Goal: Contribute content: Contribute content

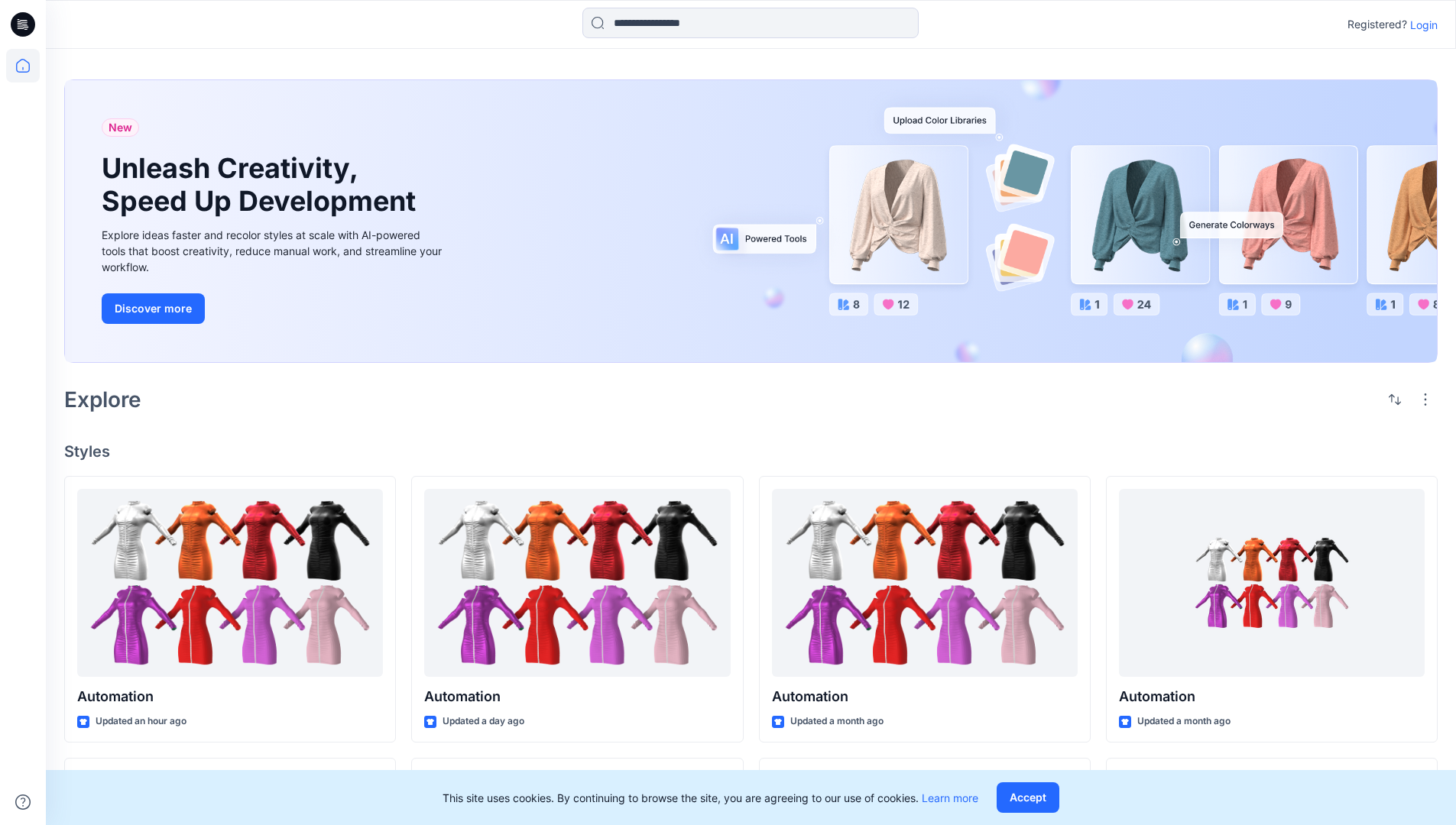
click at [1419, 24] on p "Login" at bounding box center [1424, 24] width 28 height 16
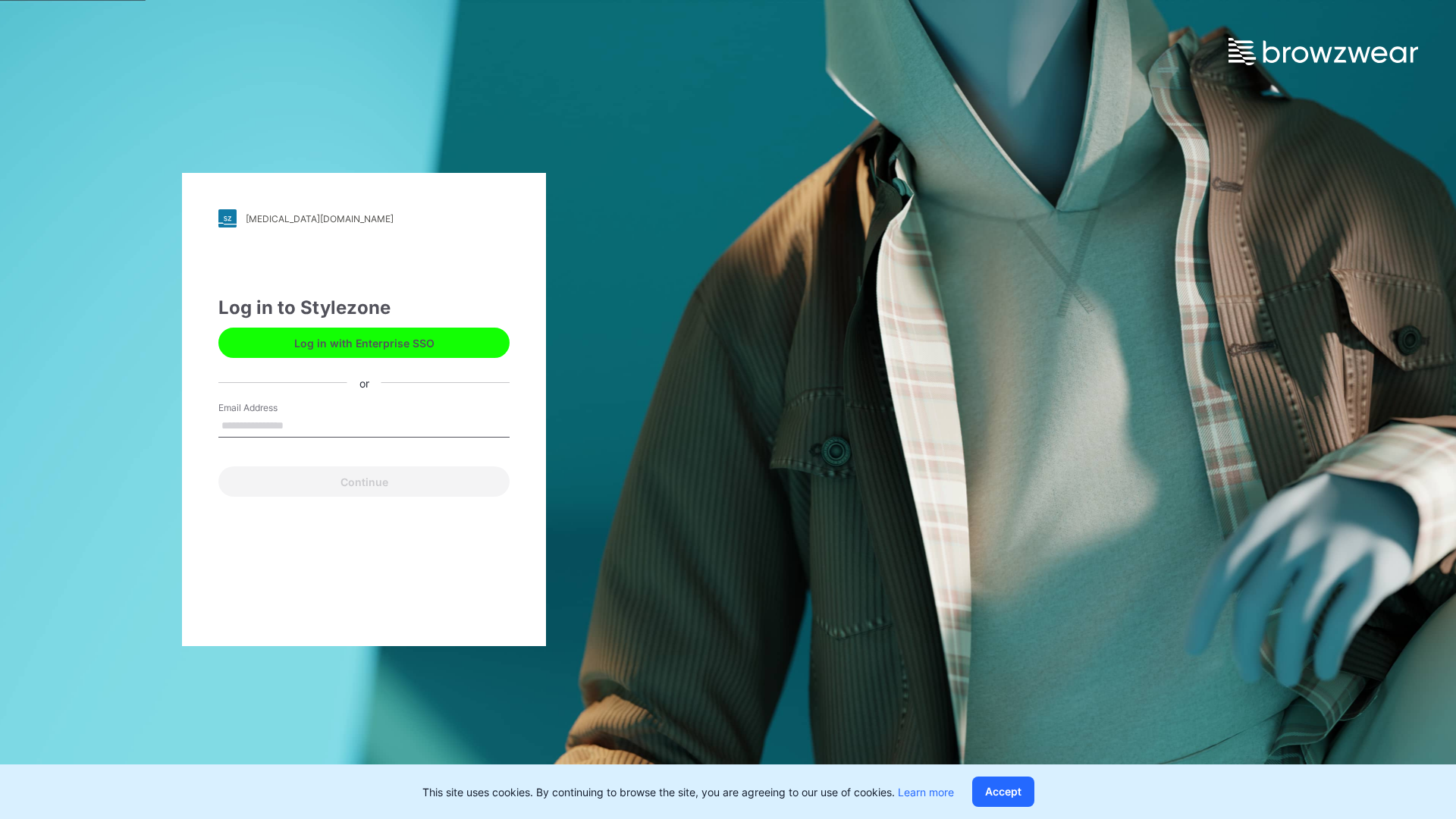
click at [299, 425] on input "Email Address" at bounding box center [363, 426] width 291 height 22
type input "**********"
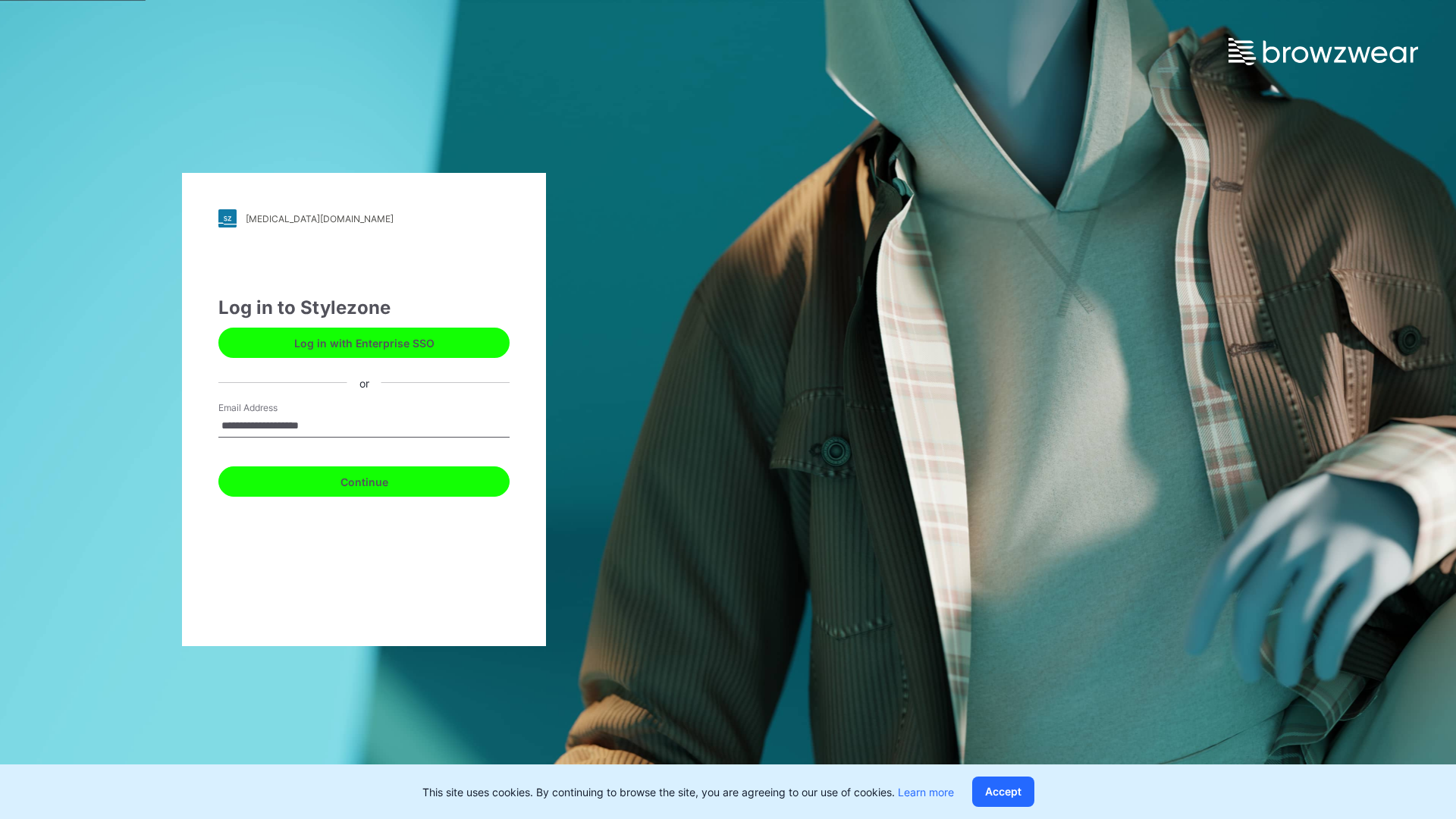
click at [381, 479] on button "Continue" at bounding box center [363, 481] width 291 height 30
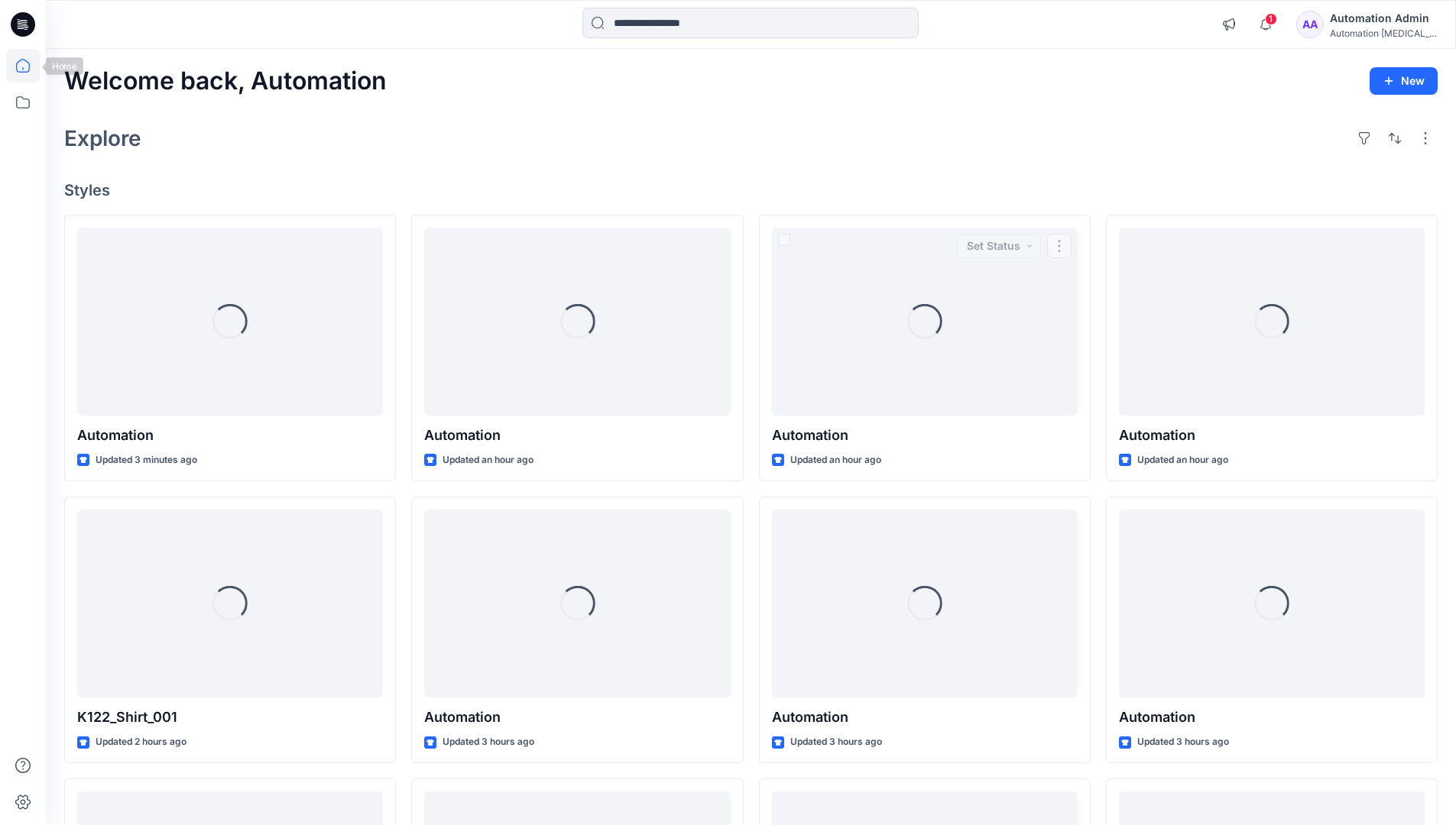
click at [29, 66] on icon at bounding box center [23, 66] width 14 height 14
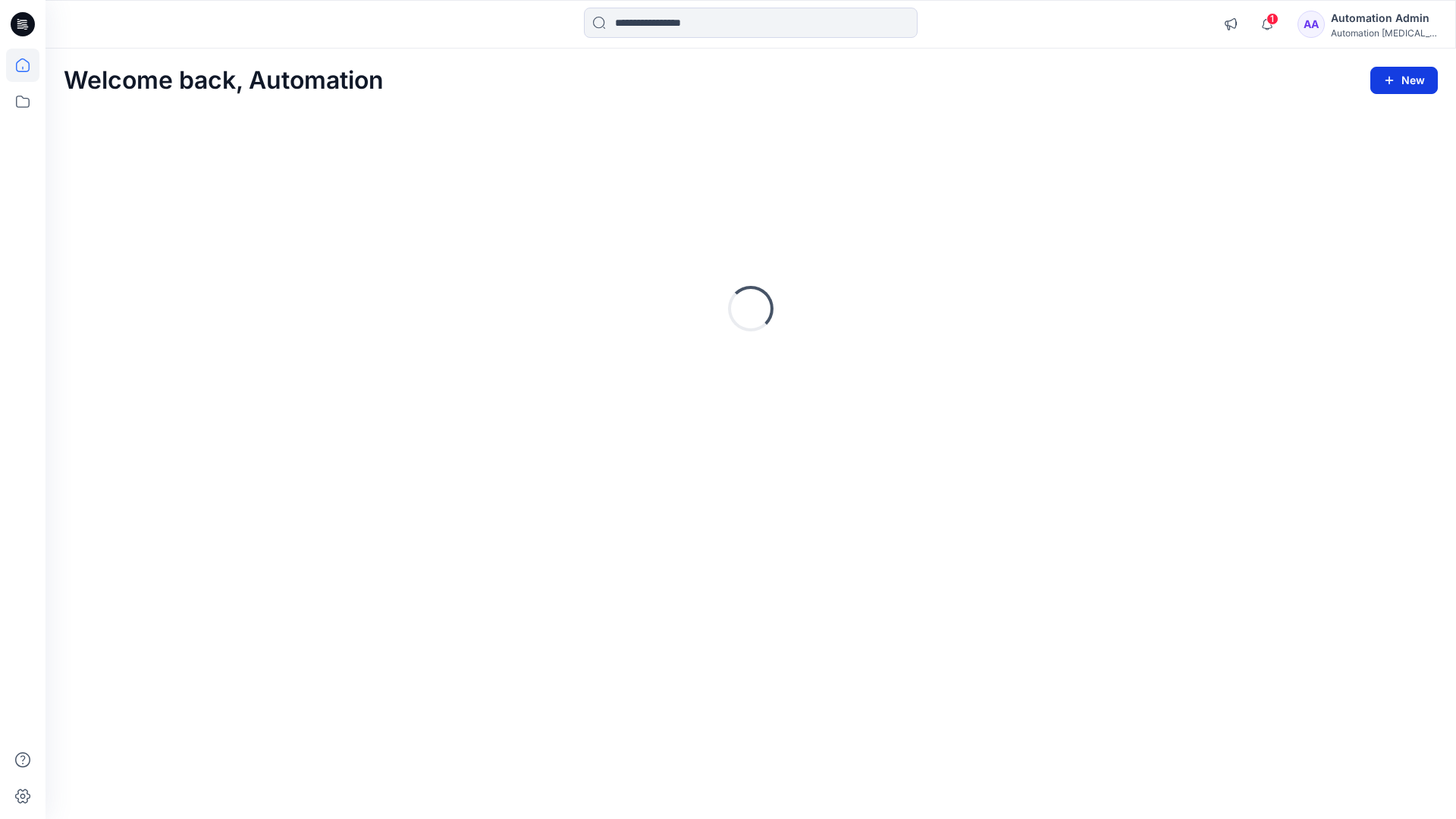
click at [1390, 72] on button "New" at bounding box center [1404, 80] width 67 height 28
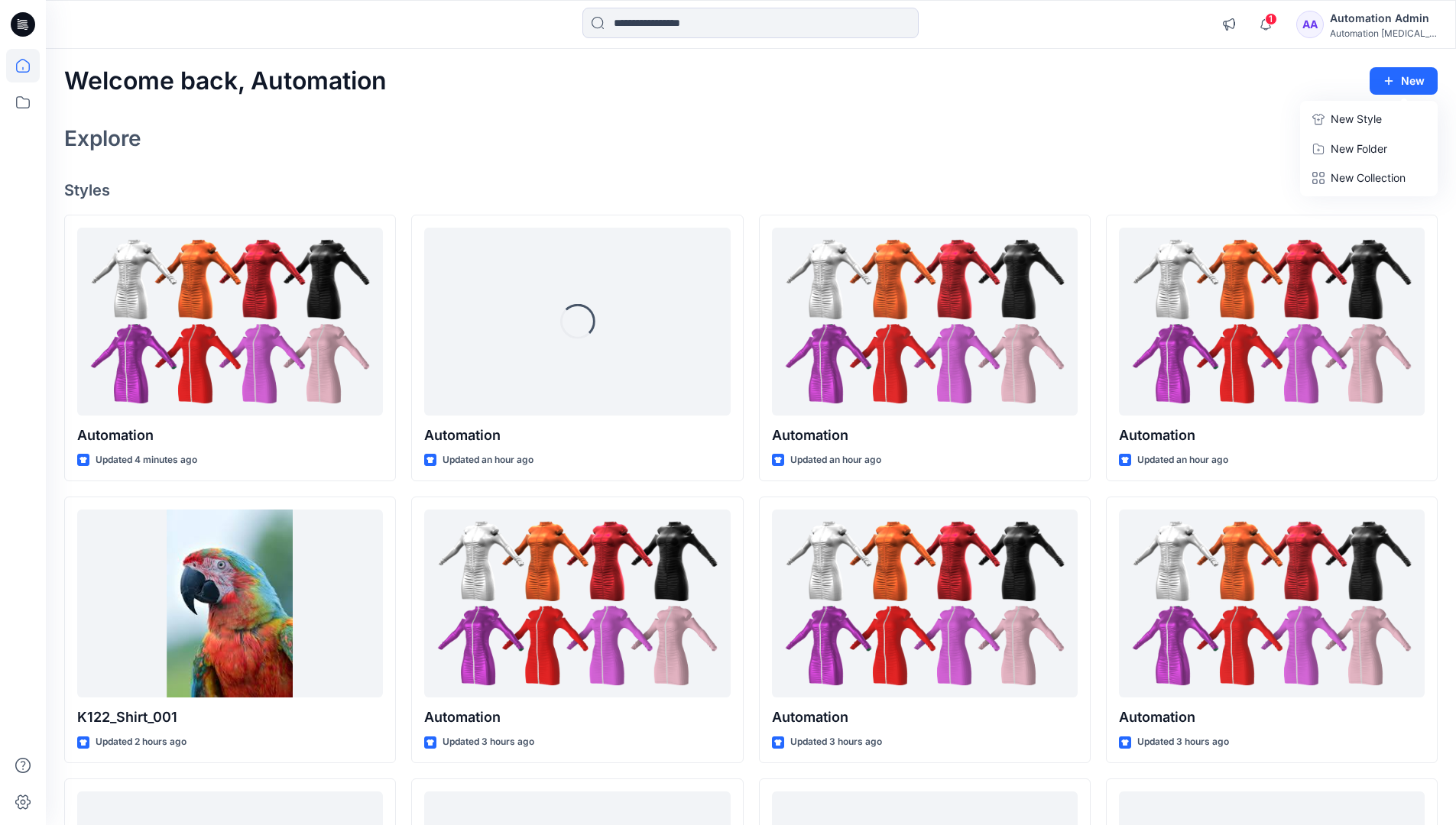
click at [1354, 118] on p "New Style" at bounding box center [1356, 119] width 51 height 18
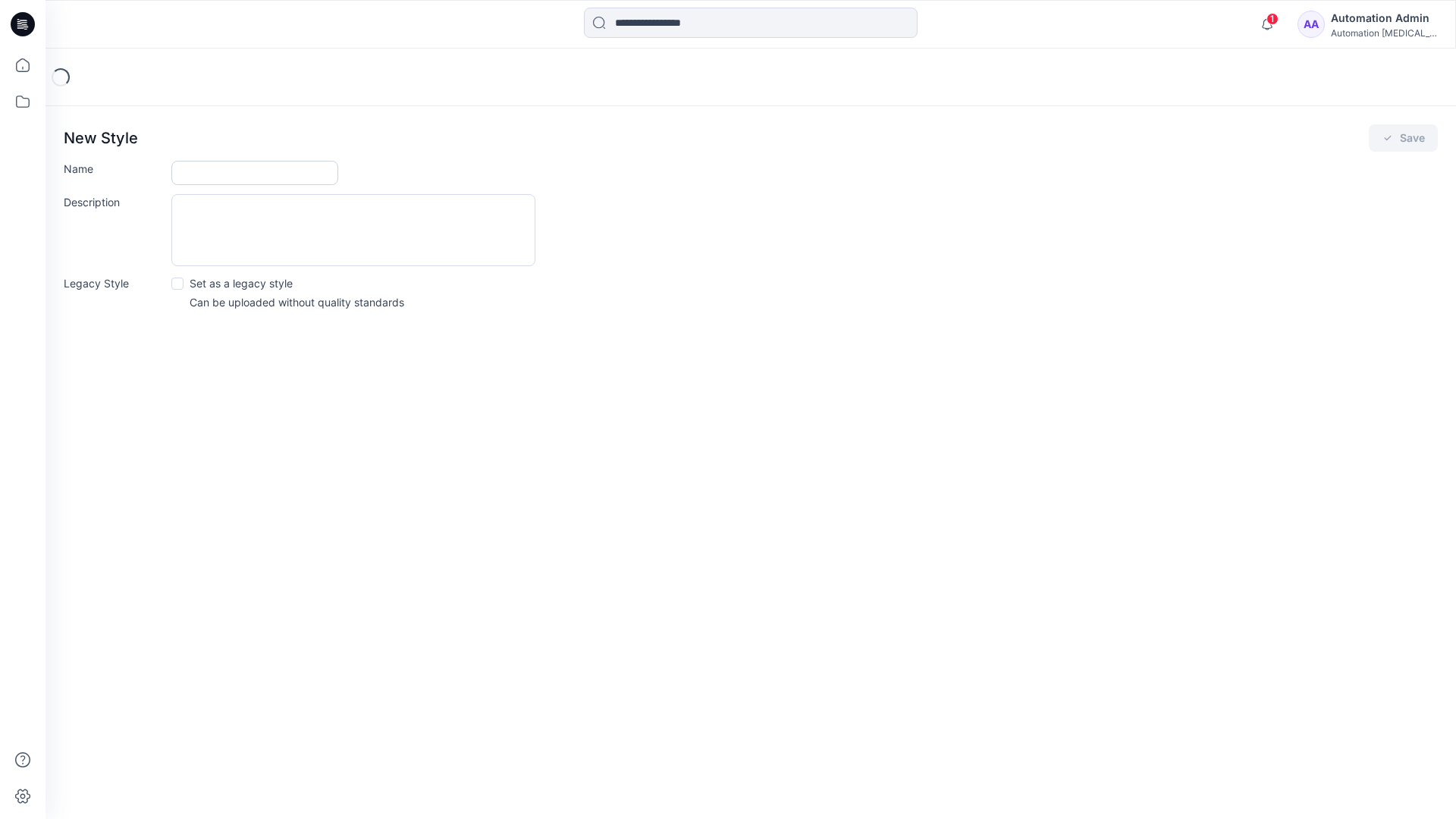
click at [197, 173] on input "Name" at bounding box center [255, 173] width 167 height 24
type input "**********"
click at [1400, 140] on button "Save" at bounding box center [1403, 138] width 69 height 28
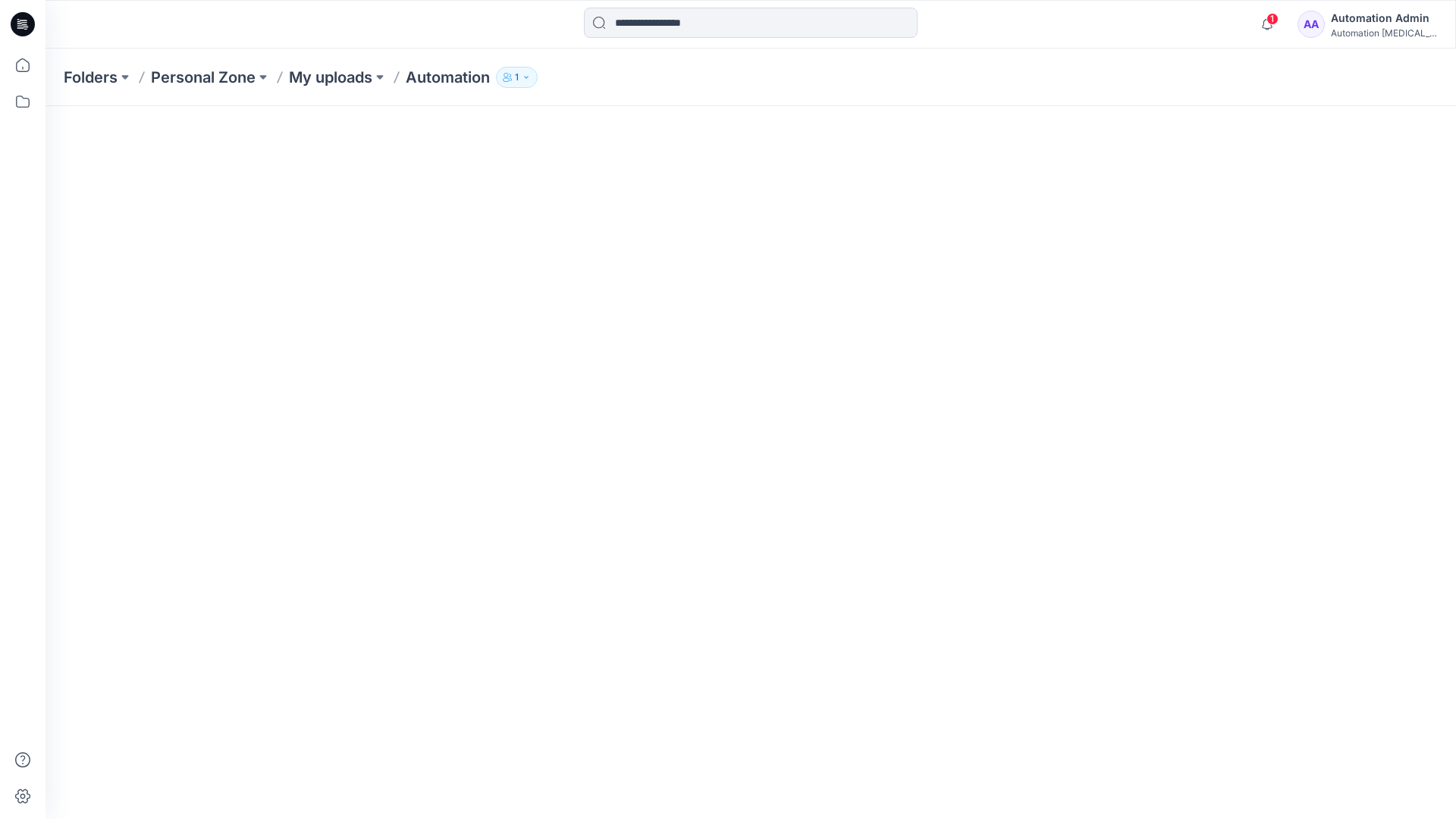
scroll to position [90, 0]
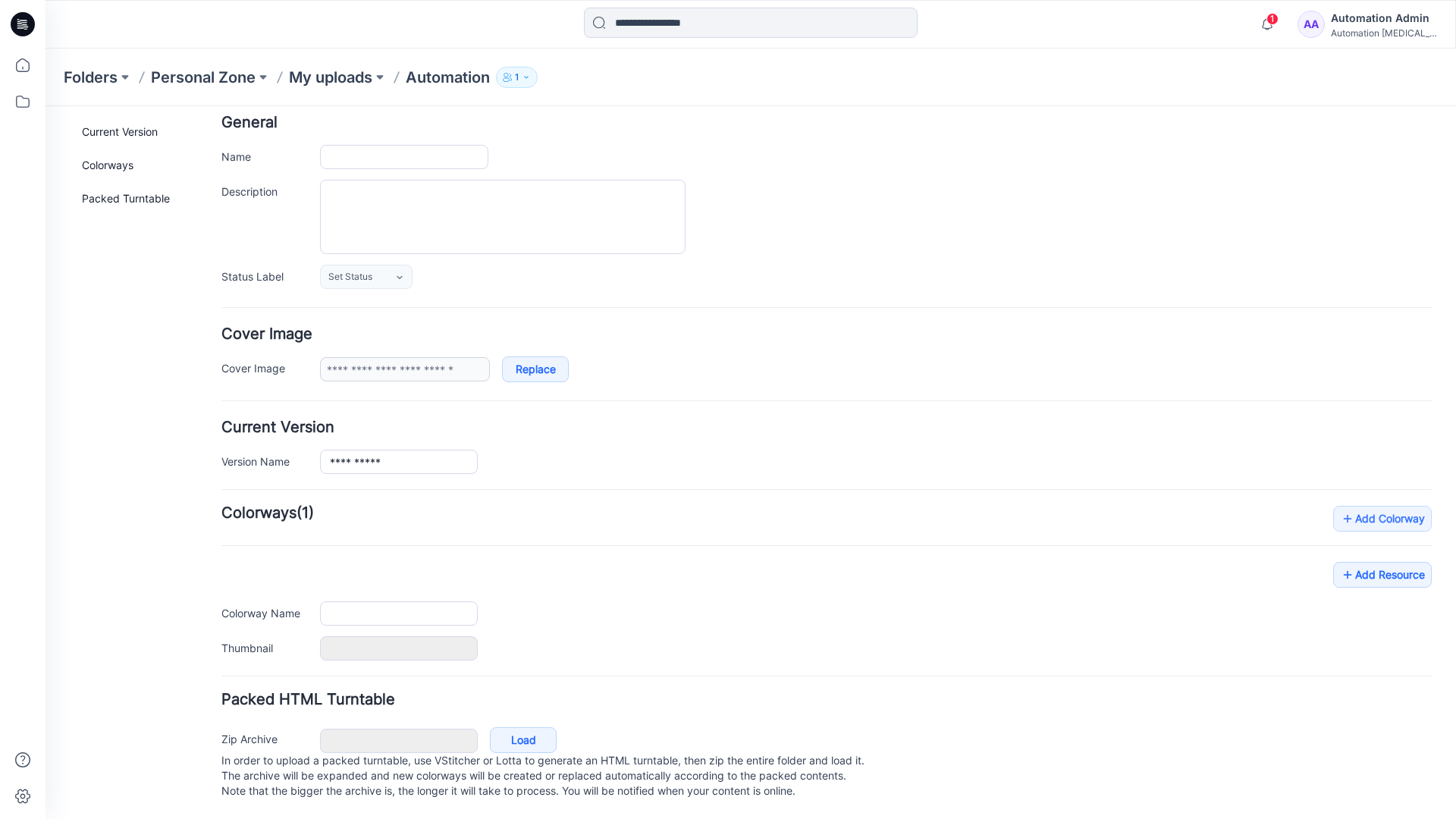
type input "**********"
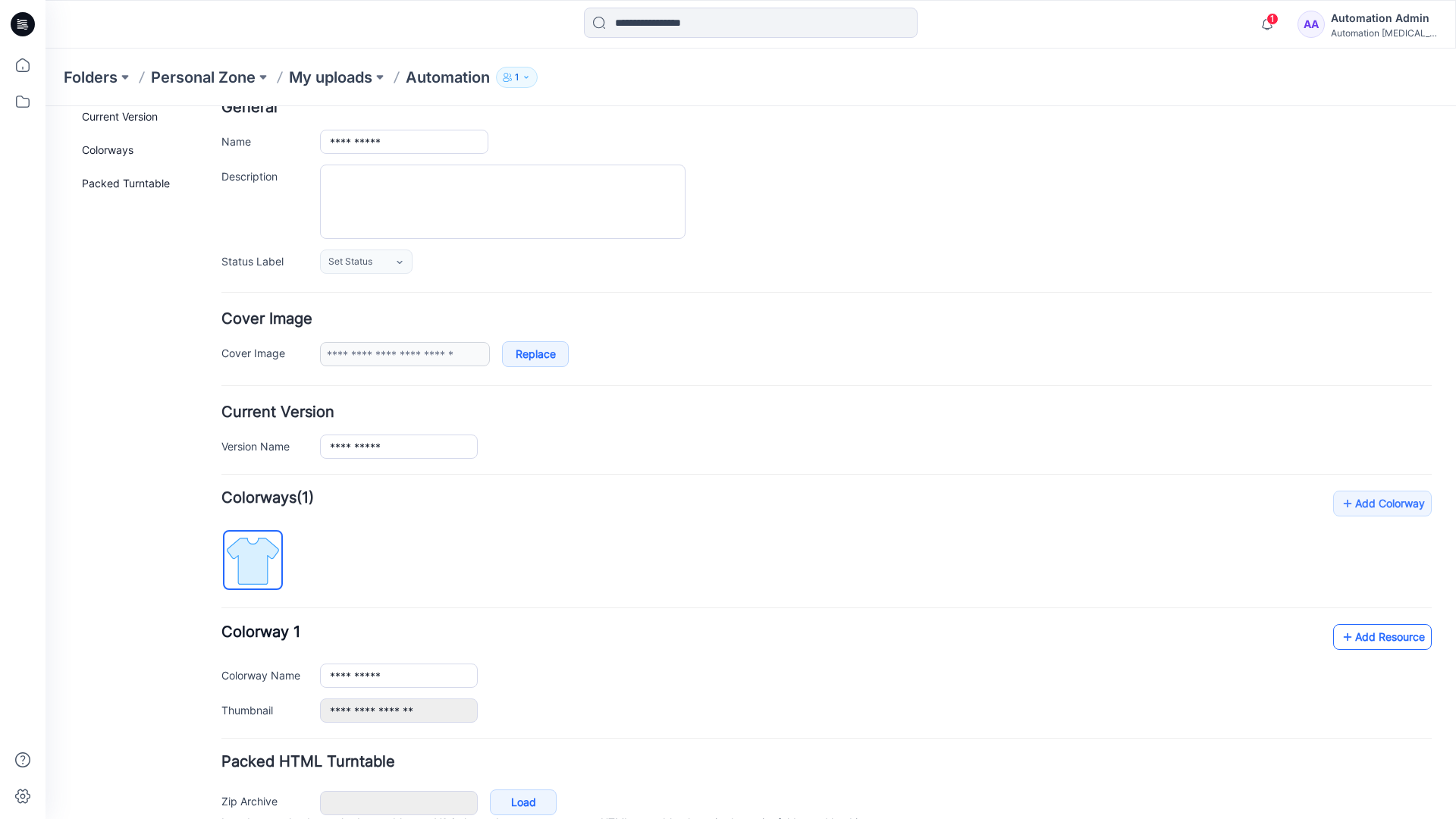
click at [1395, 640] on link "Add Resource" at bounding box center [1382, 637] width 98 height 26
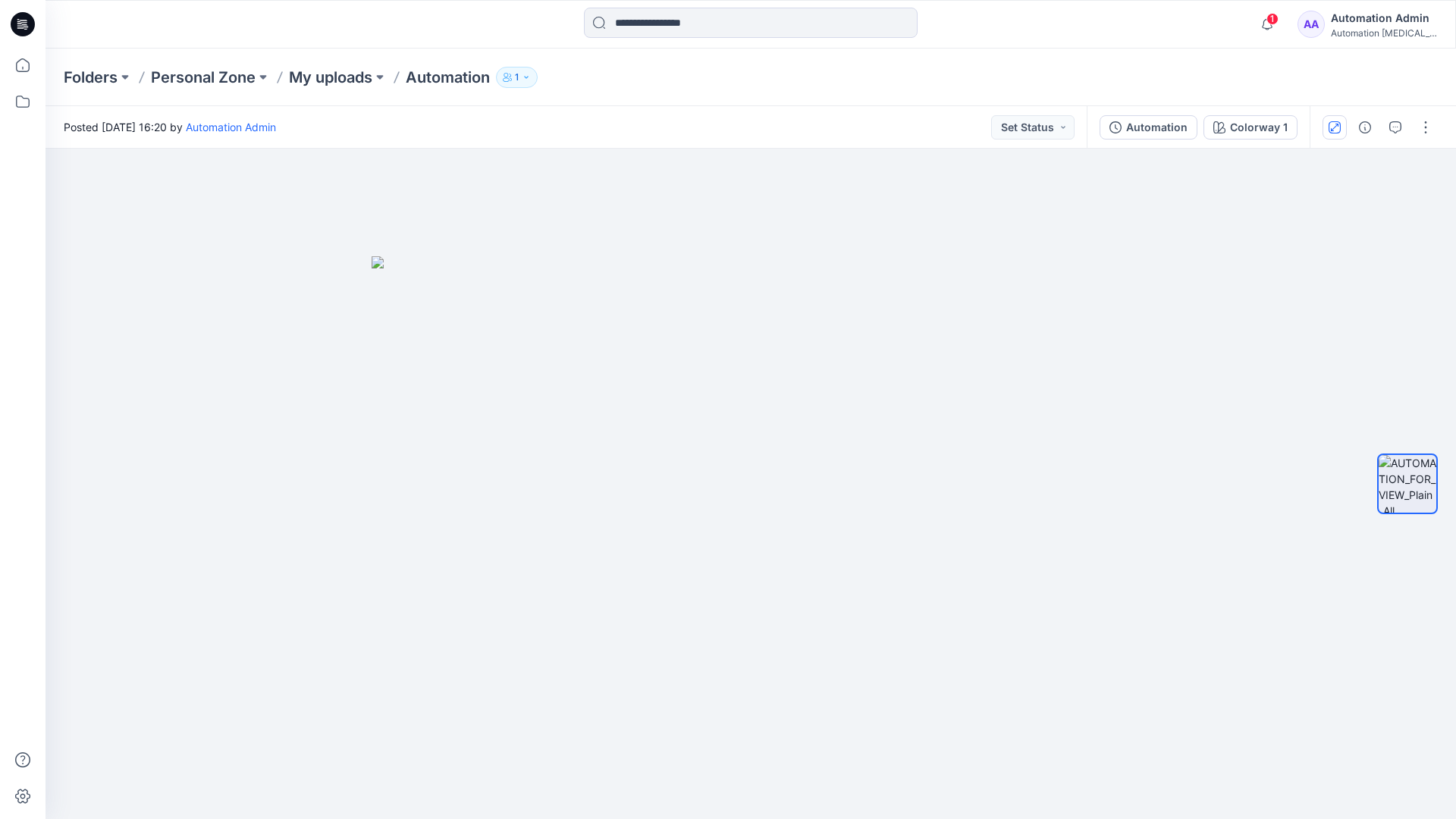
click at [1337, 124] on icon "button" at bounding box center [1334, 126] width 8 height 8
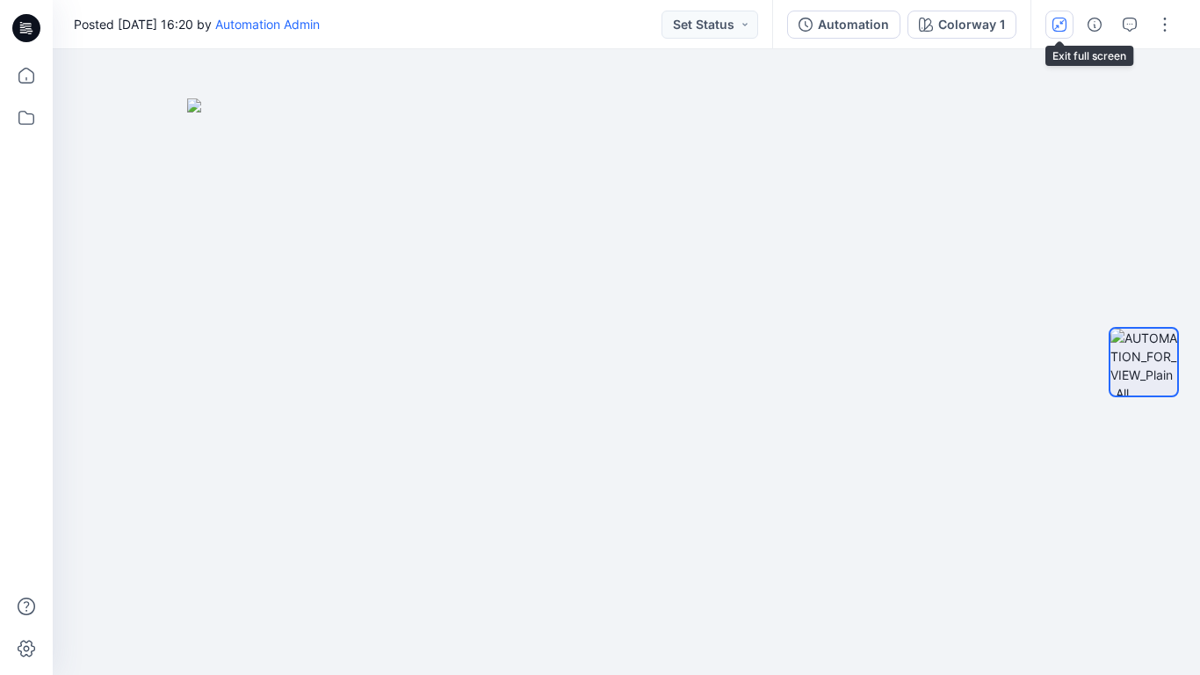
click at [1057, 31] on button "button" at bounding box center [1059, 25] width 28 height 28
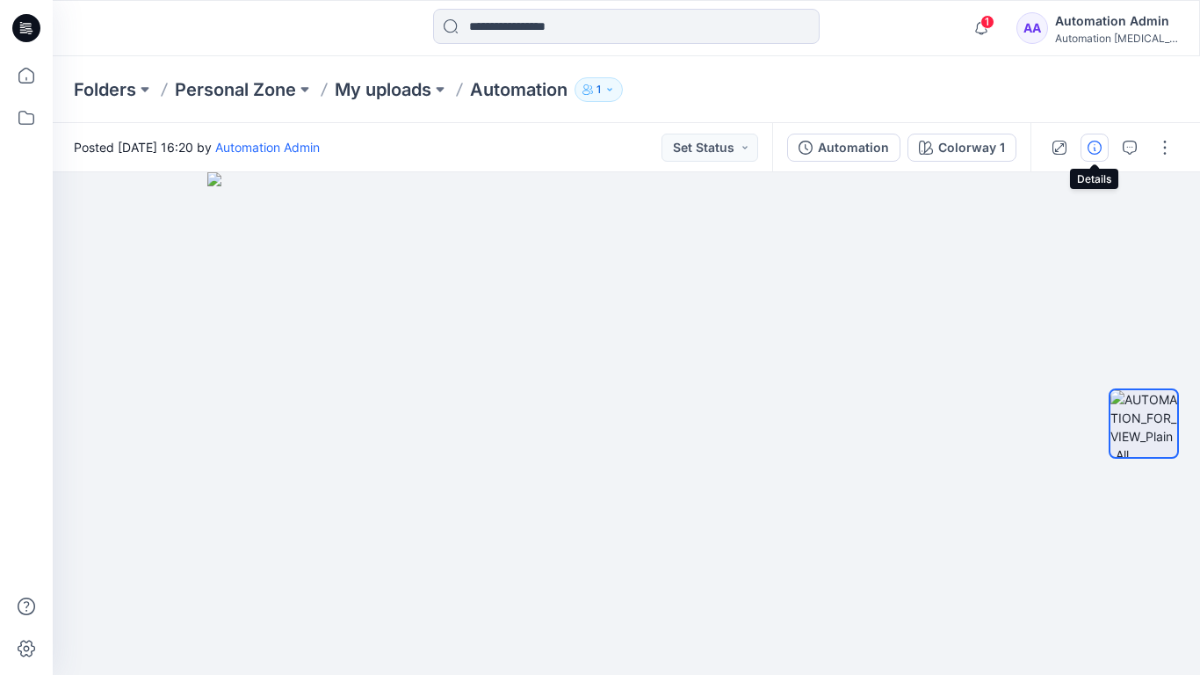
click at [1091, 148] on icon "button" at bounding box center [1095, 148] width 14 height 14
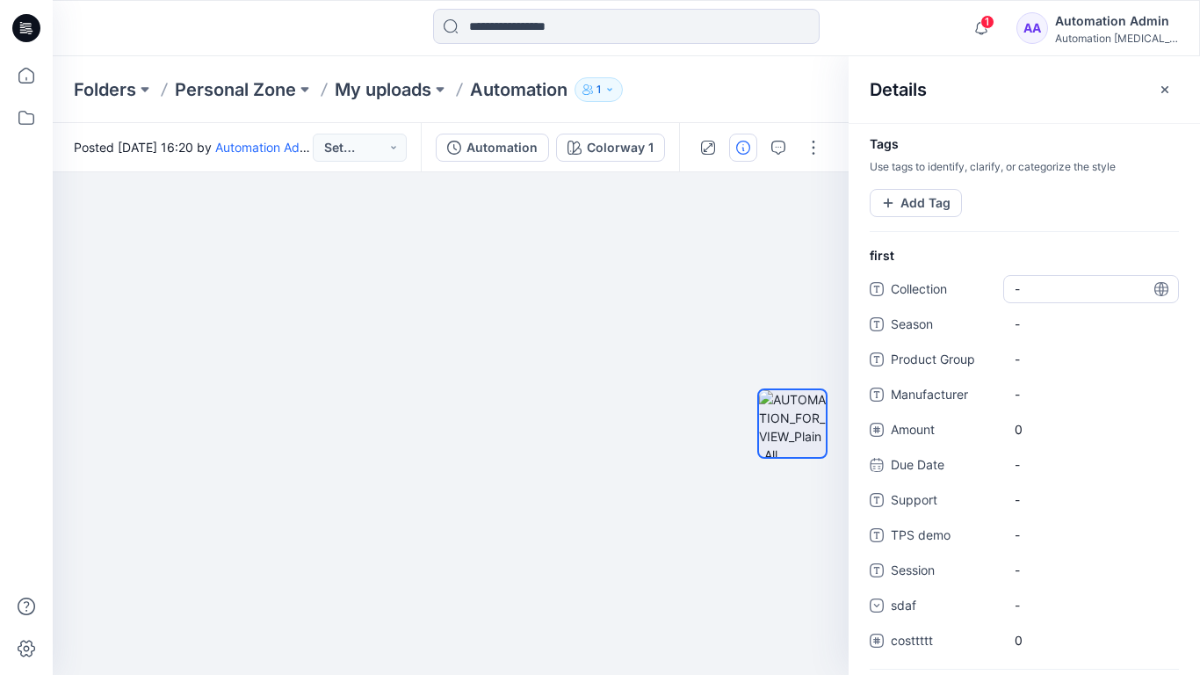
click at [1034, 285] on span "-" at bounding box center [1091, 288] width 153 height 18
type textarea "**********"
click at [798, 290] on div at bounding box center [792, 423] width 70 height 287
click at [1069, 293] on span "dsfdsfsdfsdfsd" at bounding box center [1091, 288] width 153 height 18
type textarea "*"
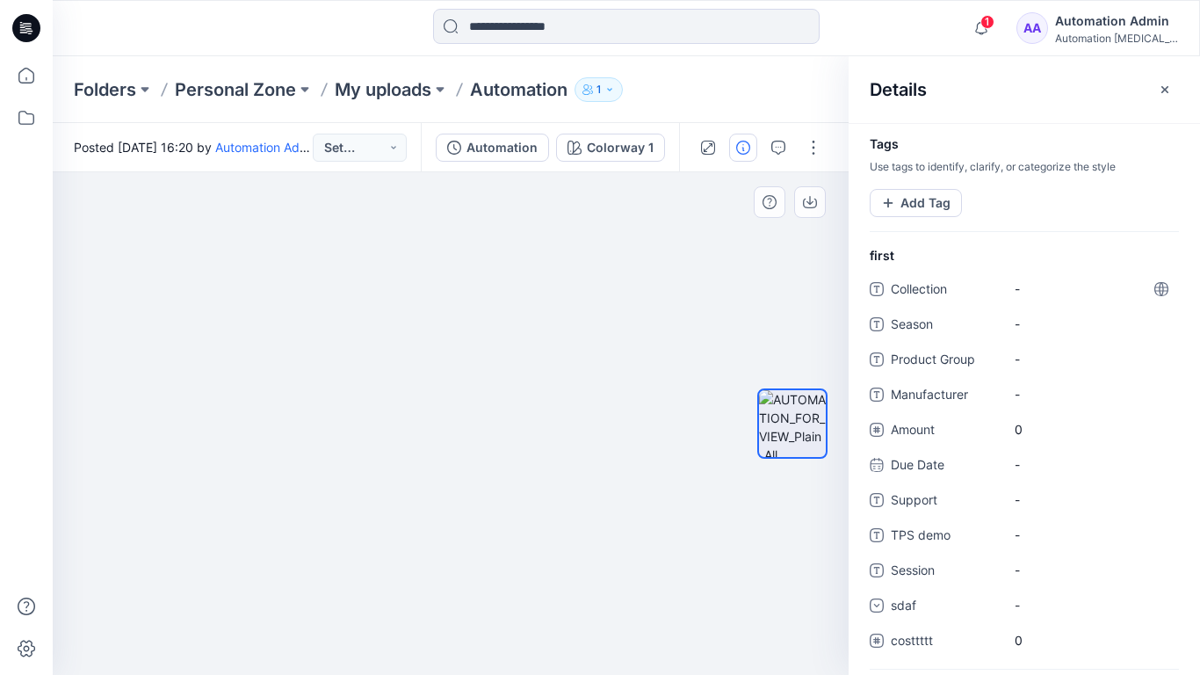
click at [750, 280] on div at bounding box center [792, 423] width 112 height 287
click at [917, 208] on button "Add Tag" at bounding box center [916, 203] width 92 height 28
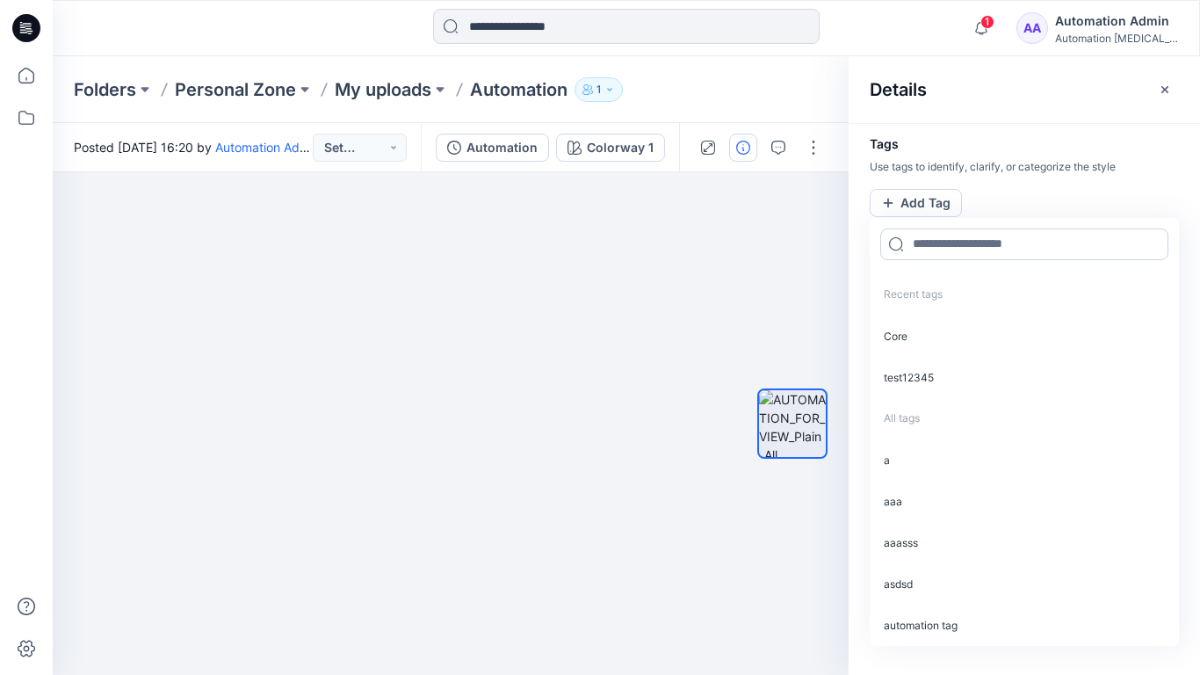
click at [941, 251] on input at bounding box center [1024, 244] width 288 height 32
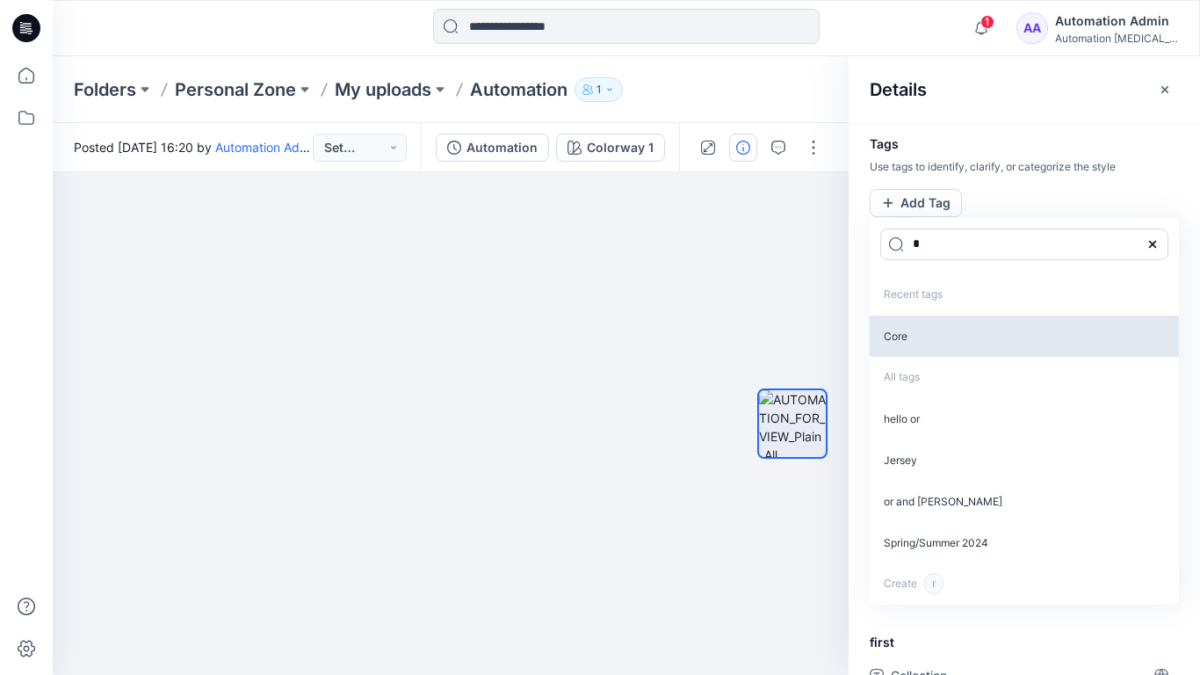
type input "*"
click at [912, 340] on p "Core" at bounding box center [1024, 335] width 309 height 41
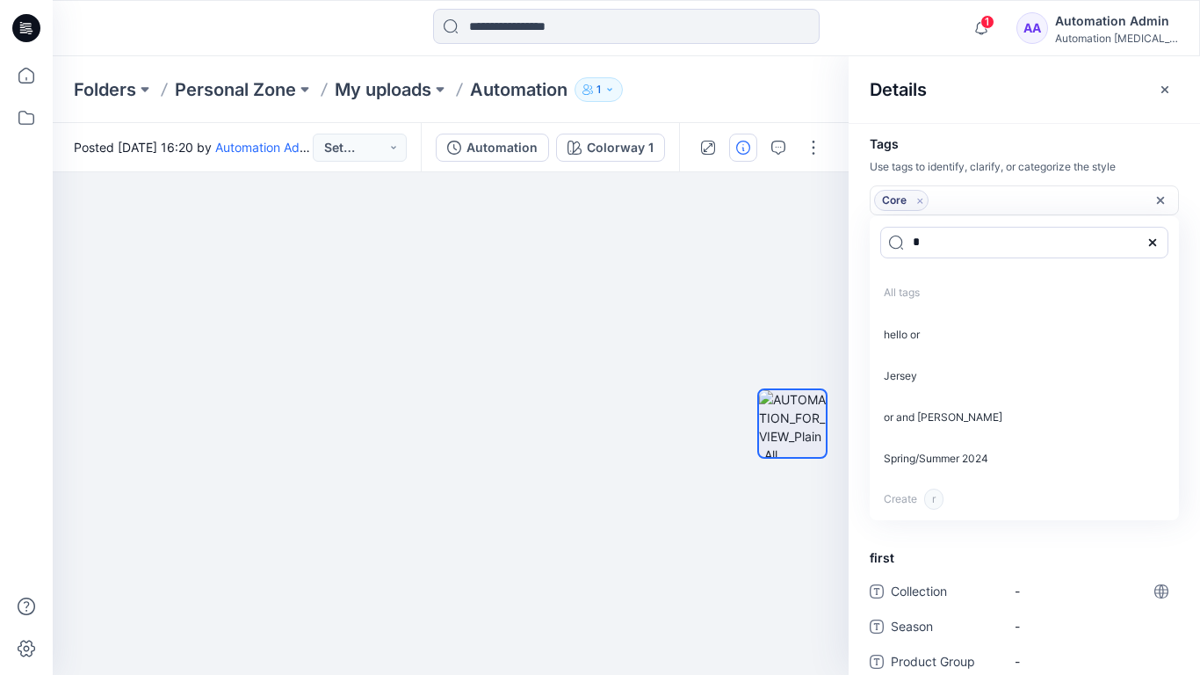
click at [920, 203] on icon "Remove tag" at bounding box center [920, 200] width 15 height 15
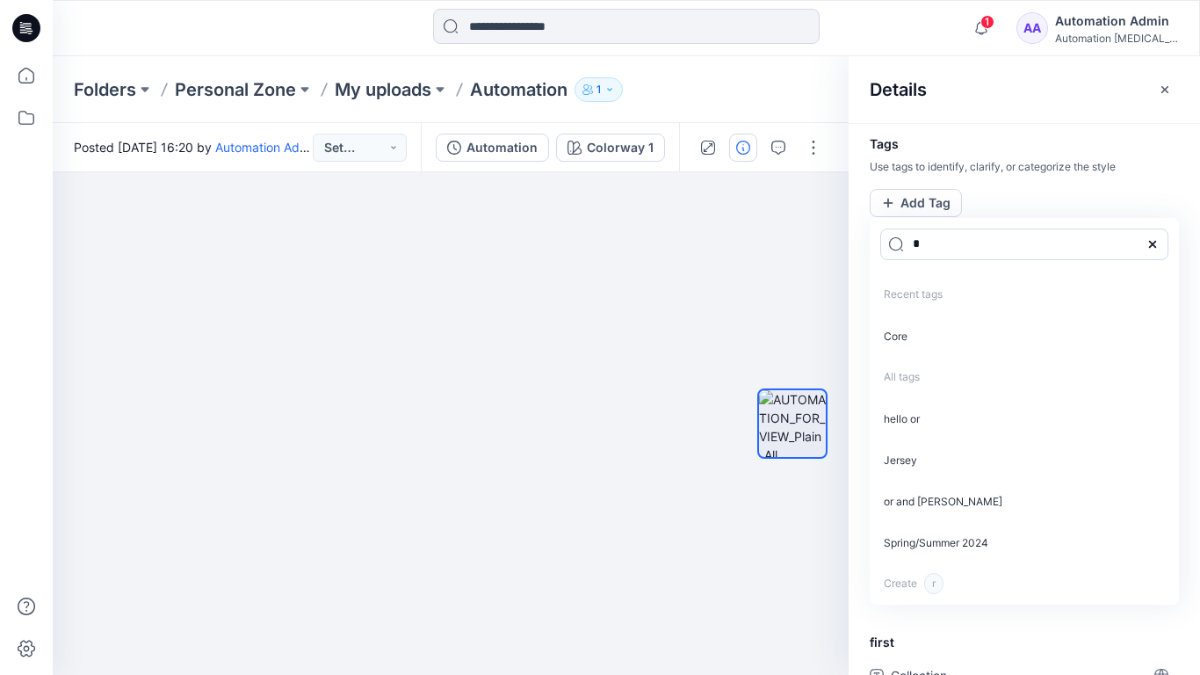
click at [1157, 242] on icon at bounding box center [1153, 244] width 14 height 14
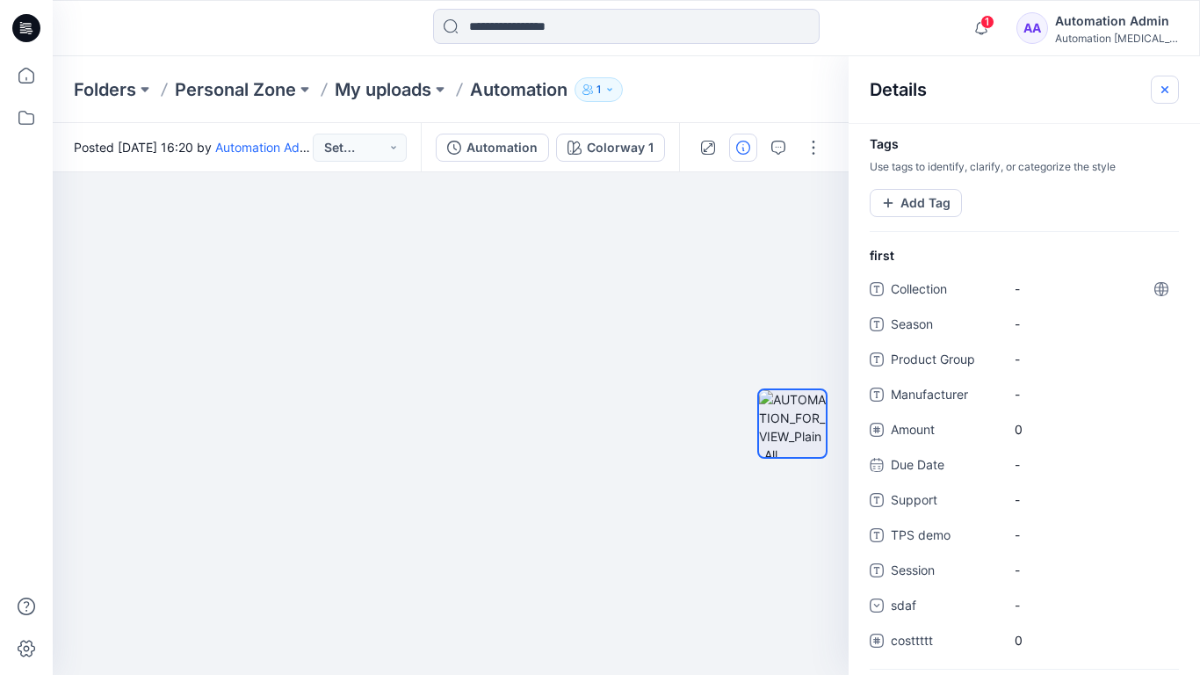
click at [1158, 92] on icon "button" at bounding box center [1165, 90] width 14 height 14
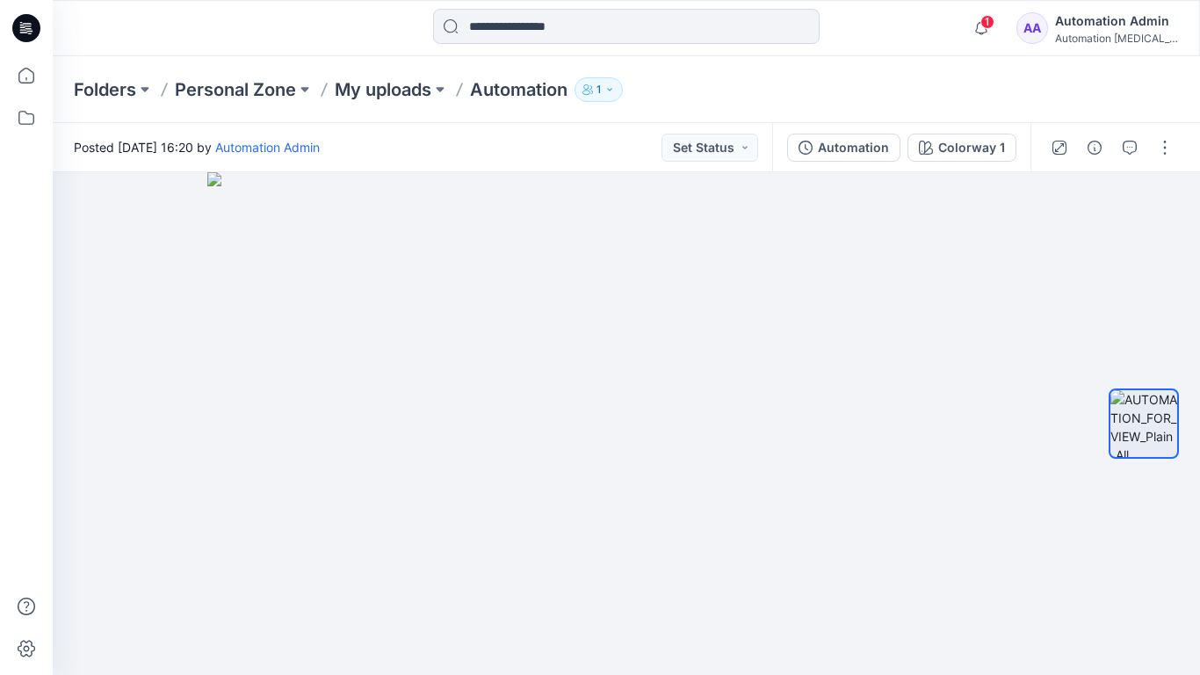
click at [1085, 18] on div "Automation Admin" at bounding box center [1116, 21] width 123 height 21
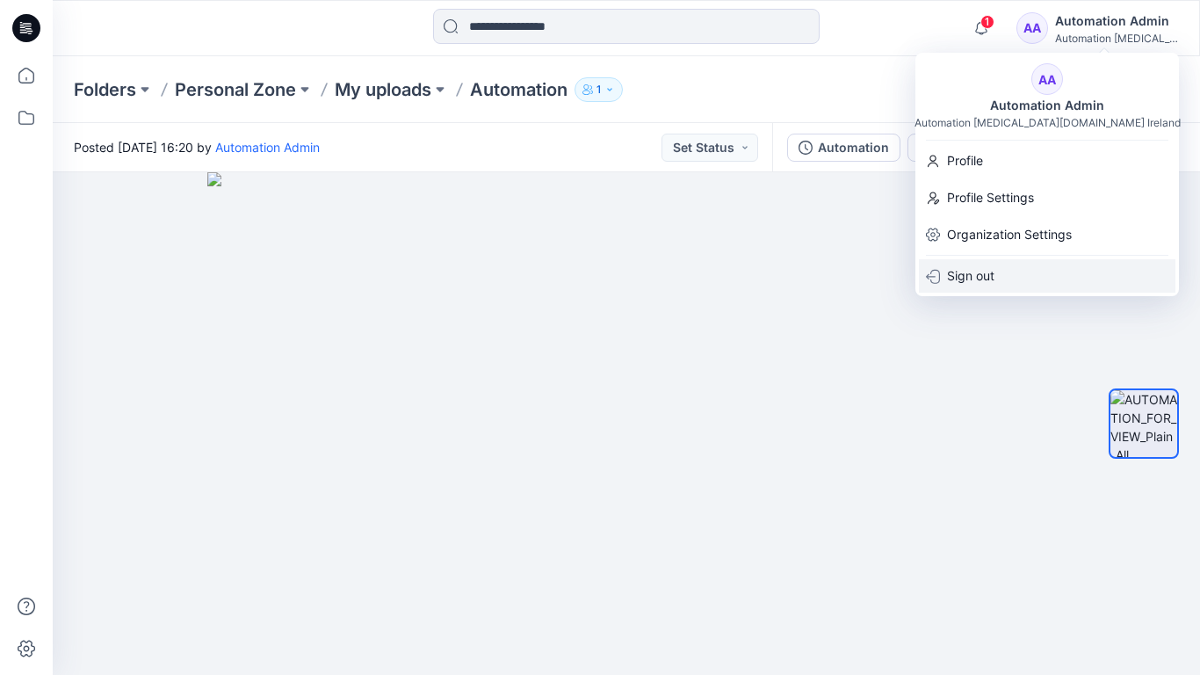
click at [976, 267] on p "Sign out" at bounding box center [970, 275] width 47 height 33
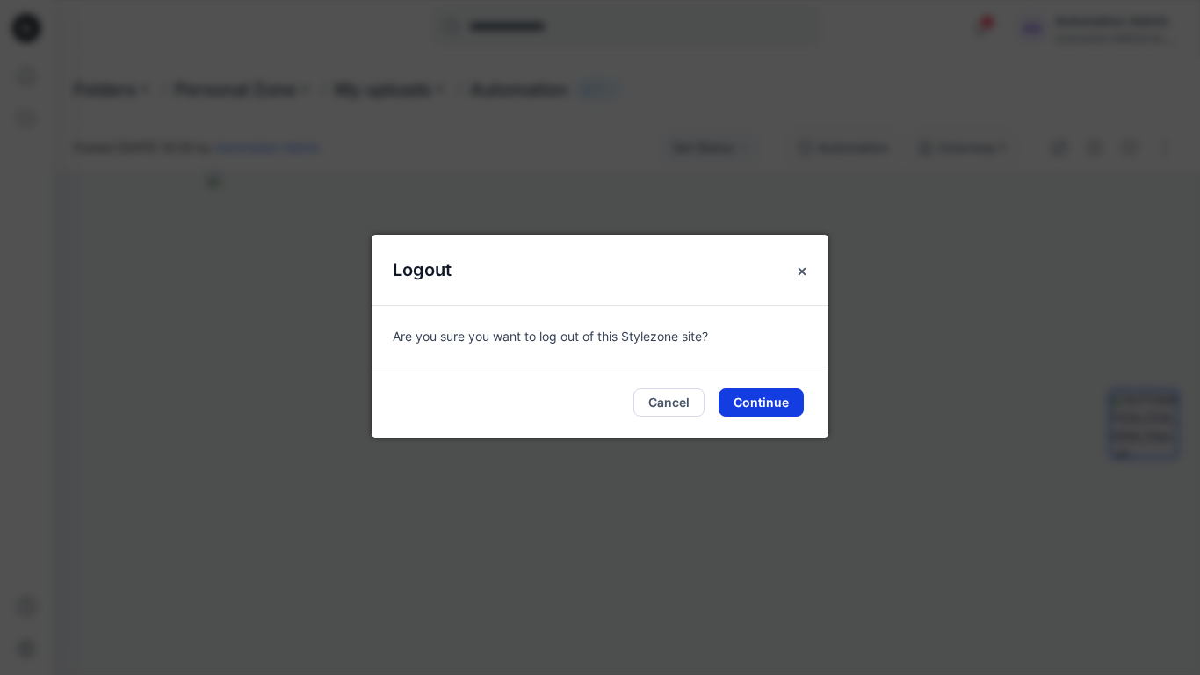
click at [758, 394] on button "Continue" at bounding box center [761, 402] width 85 height 28
